Goal: Obtain resource: Obtain resource

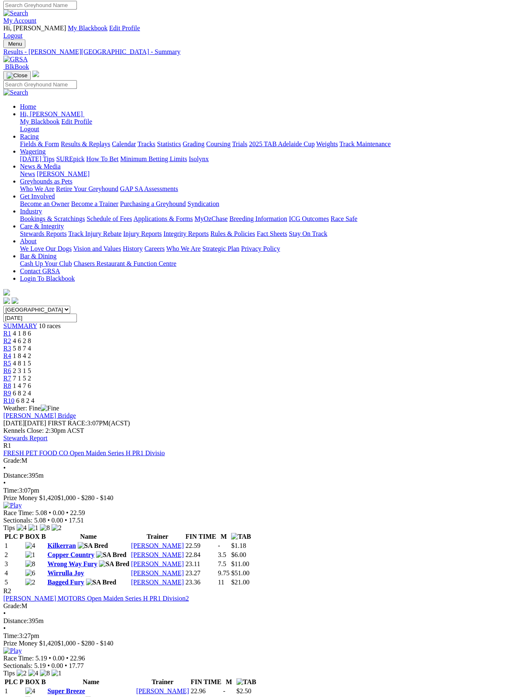
scroll to position [2, 0]
click at [42, 140] on link "Fields & Form" at bounding box center [39, 143] width 39 height 7
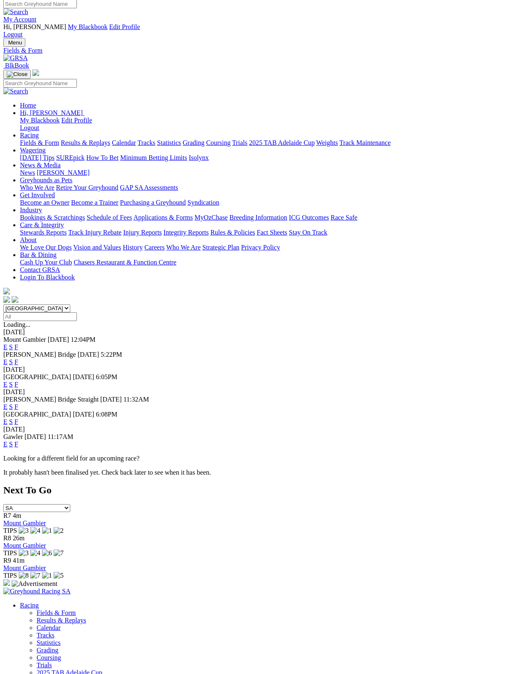
scroll to position [4, 0]
click at [18, 358] on link "F" at bounding box center [17, 361] width 4 height 7
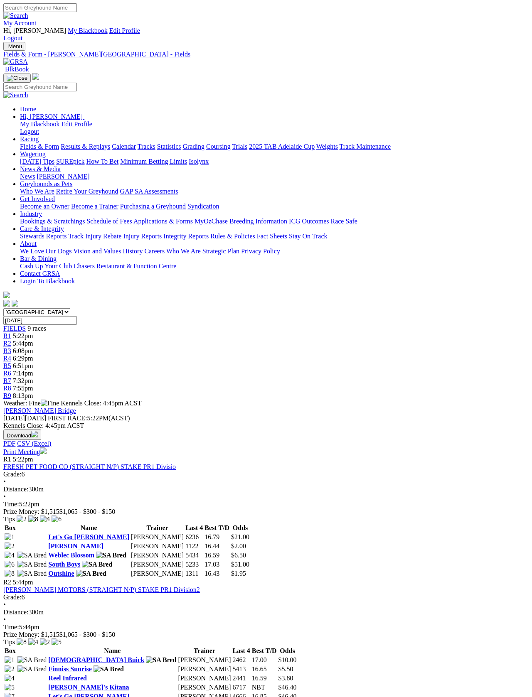
scroll to position [1, 0]
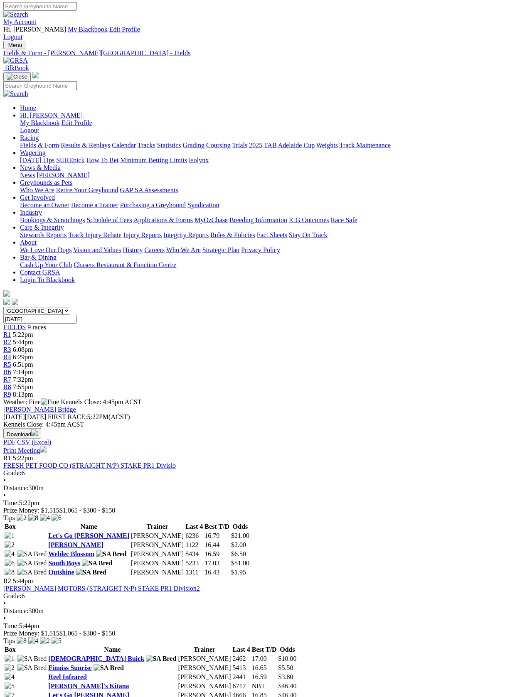
click at [47, 447] on link "Print Meeting" at bounding box center [24, 450] width 43 height 7
click at [83, 142] on link "Results & Replays" at bounding box center [85, 145] width 49 height 7
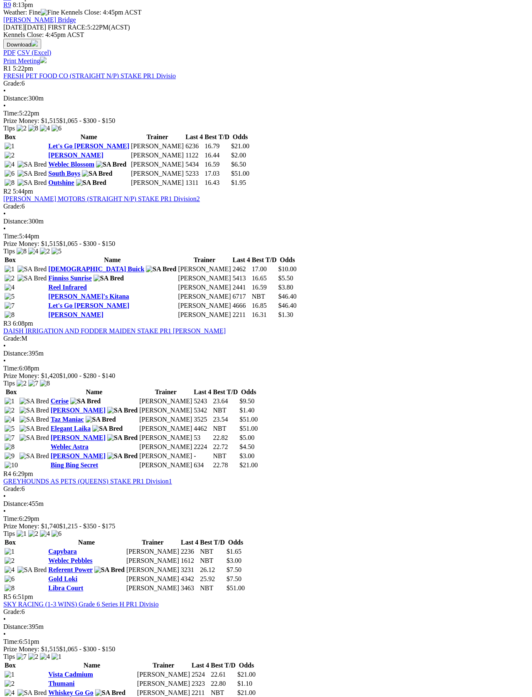
scroll to position [390, 0]
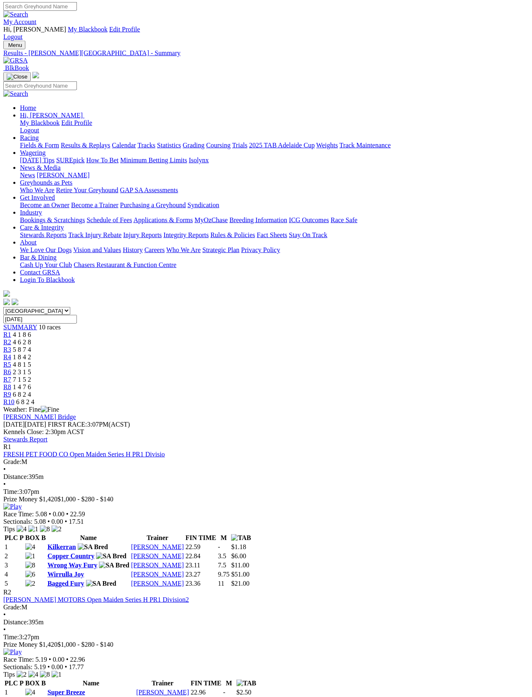
scroll to position [1, 0]
click at [32, 142] on link "Fields & Form" at bounding box center [39, 145] width 39 height 7
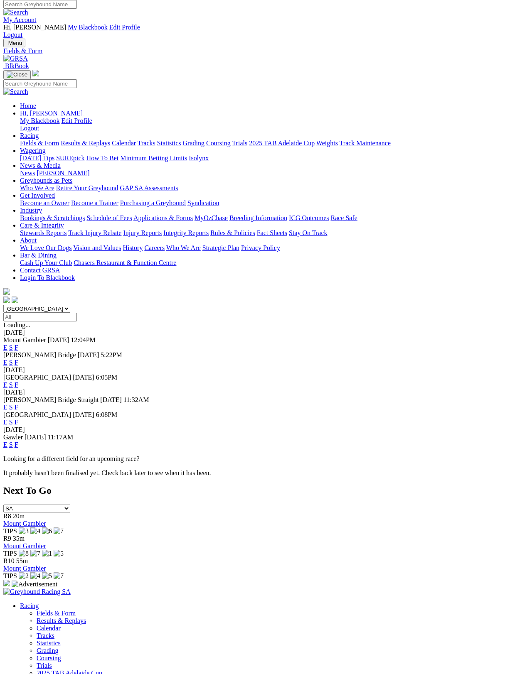
scroll to position [4, 0]
click at [18, 381] on link "F" at bounding box center [17, 384] width 4 height 7
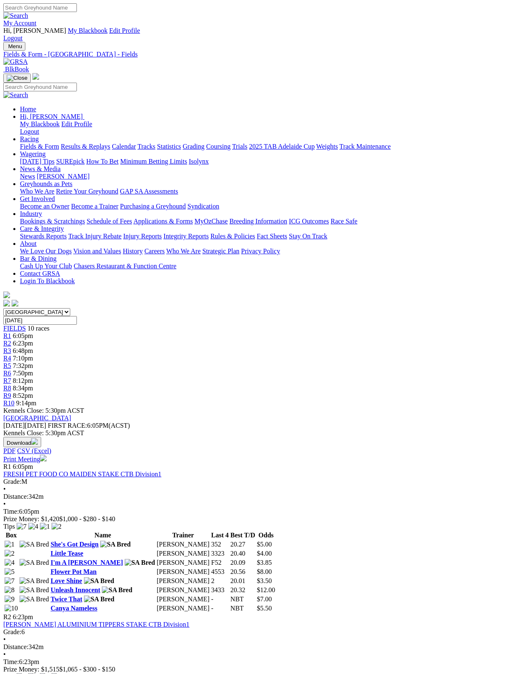
scroll to position [4, 0]
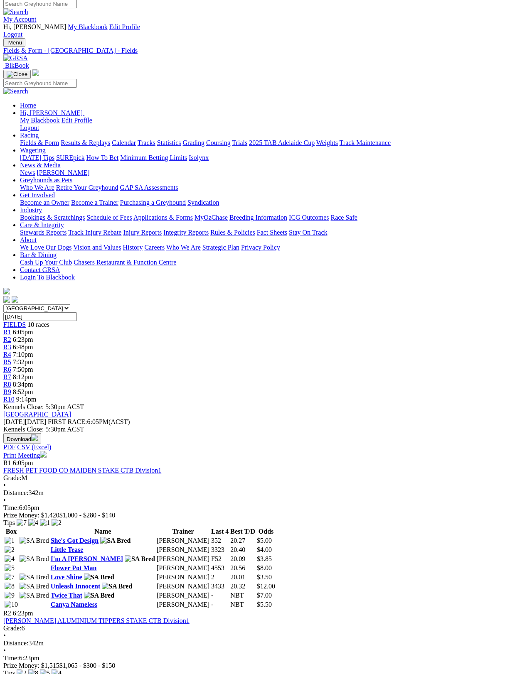
click at [47, 452] on link "Print Meeting" at bounding box center [24, 455] width 43 height 7
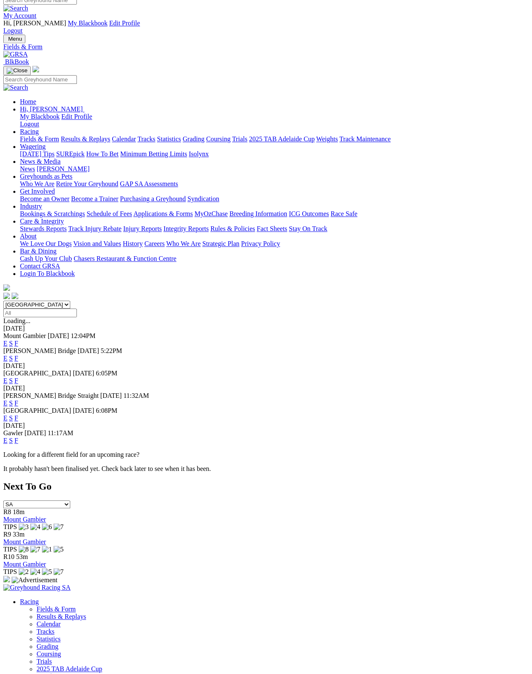
scroll to position [7, 0]
click at [18, 400] on link "F" at bounding box center [17, 403] width 4 height 7
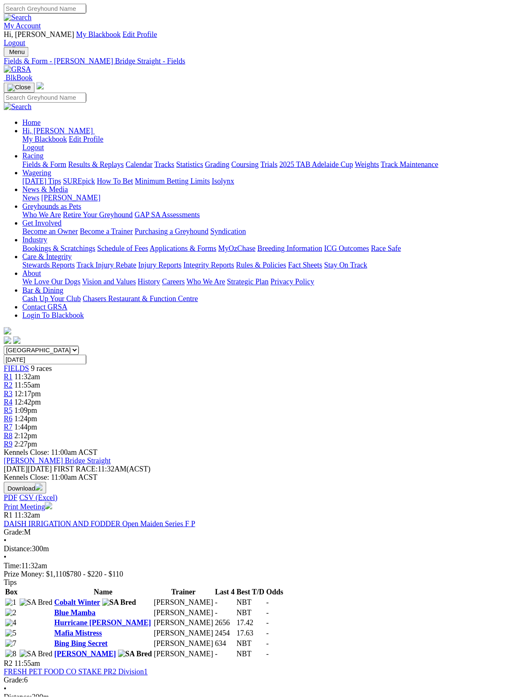
scroll to position [1, 0]
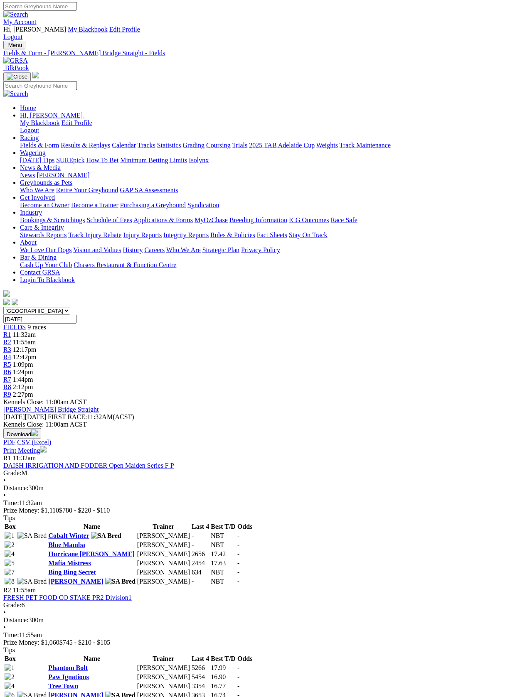
click at [47, 447] on link "Print Meeting" at bounding box center [24, 450] width 43 height 7
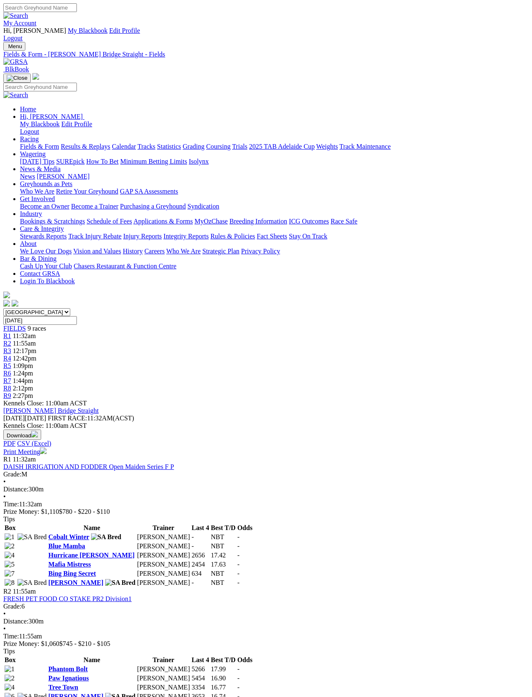
click at [31, 143] on link "Fields & Form" at bounding box center [39, 146] width 39 height 7
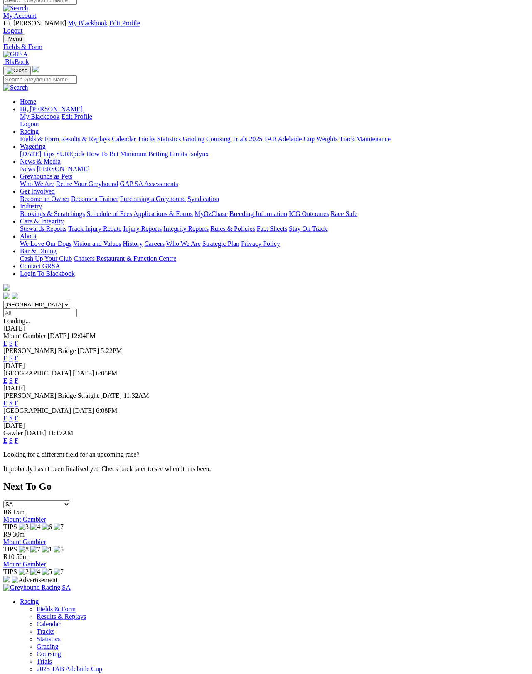
scroll to position [7, 0]
click at [18, 415] on link "F" at bounding box center [17, 418] width 4 height 7
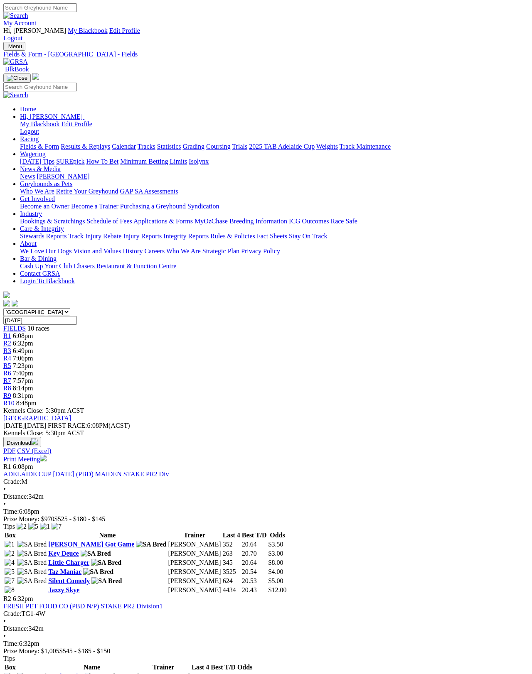
scroll to position [4, 0]
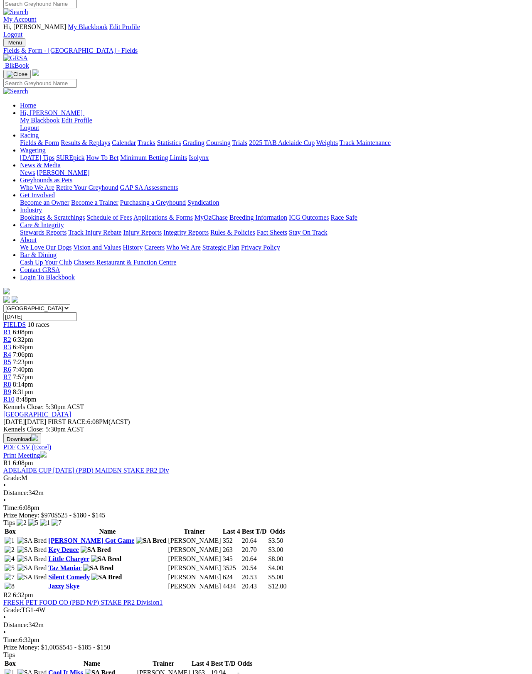
click at [47, 452] on link "Print Meeting" at bounding box center [24, 455] width 43 height 7
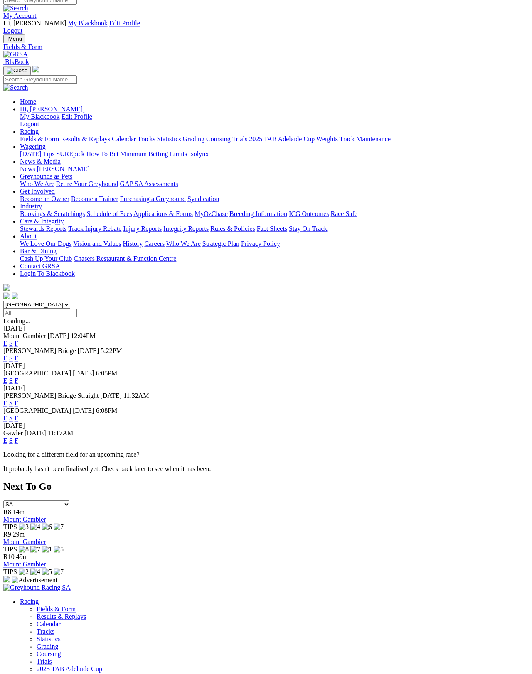
scroll to position [7, 0]
click at [18, 437] on link "F" at bounding box center [17, 440] width 4 height 7
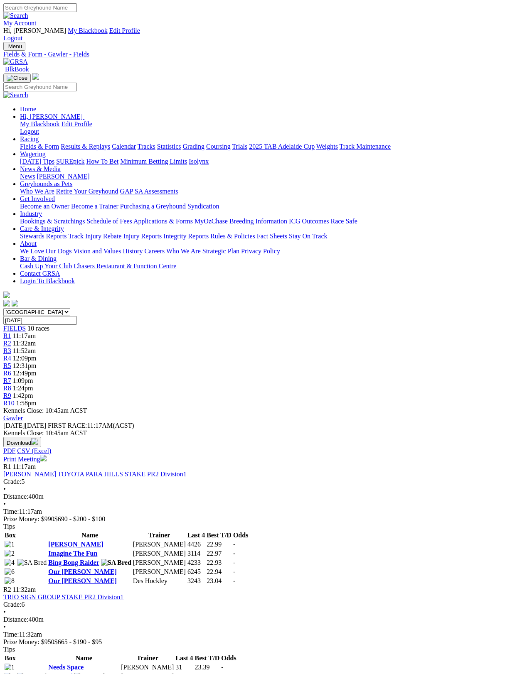
scroll to position [4, 0]
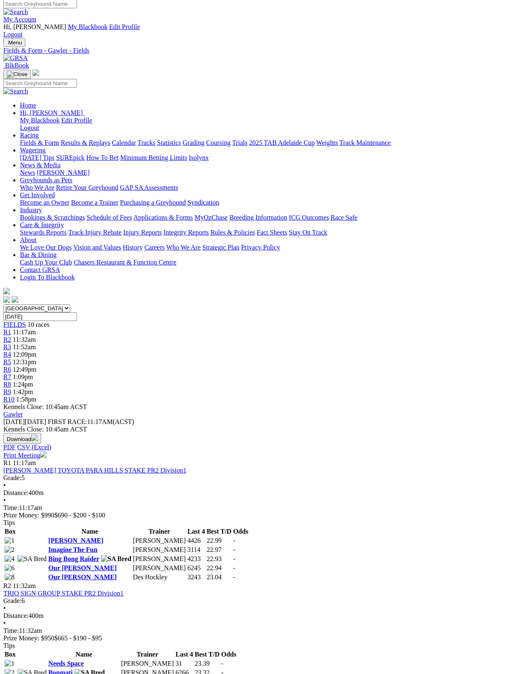
click at [47, 452] on link "Print Meeting" at bounding box center [24, 455] width 43 height 7
